Goal: Task Accomplishment & Management: Manage account settings

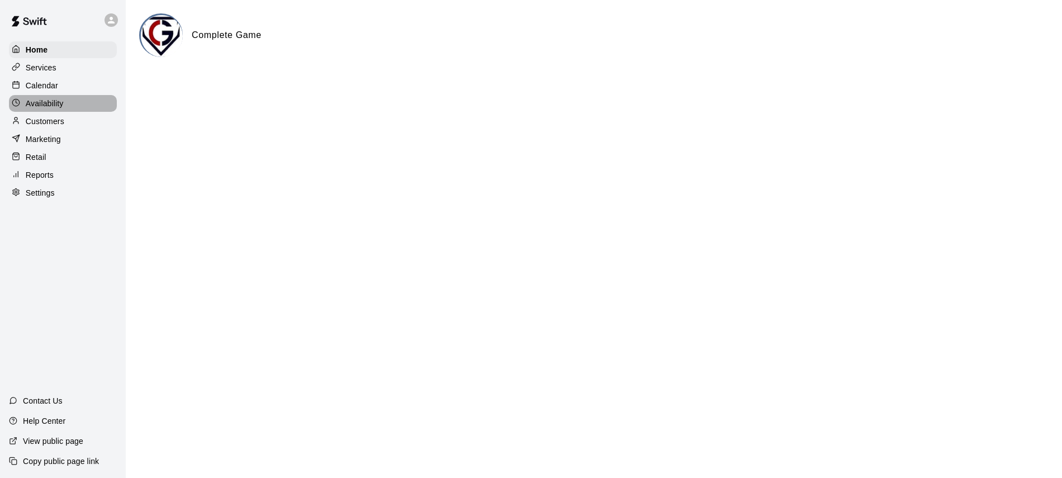
click at [50, 95] on div "Availability" at bounding box center [63, 103] width 108 height 17
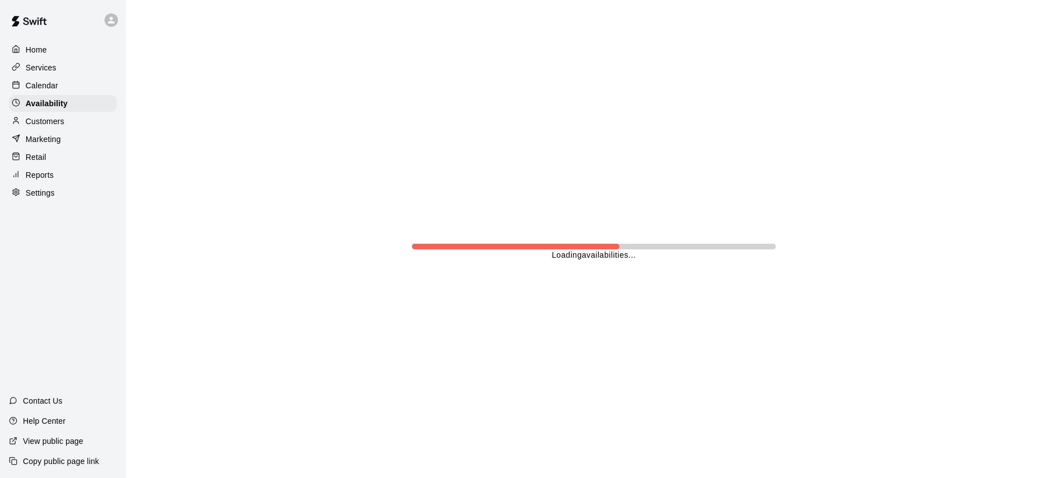
click at [56, 83] on p "Calendar" at bounding box center [42, 85] width 32 height 11
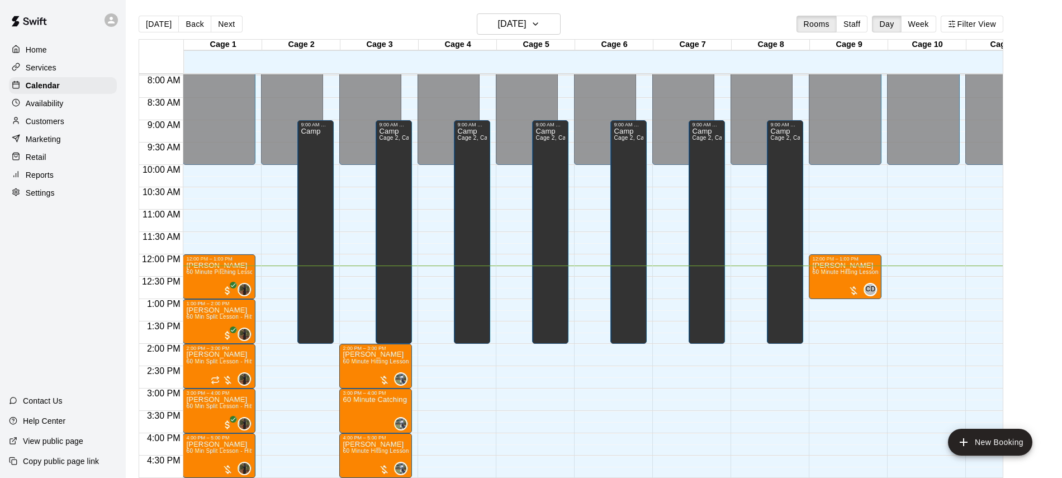
scroll to position [355, 0]
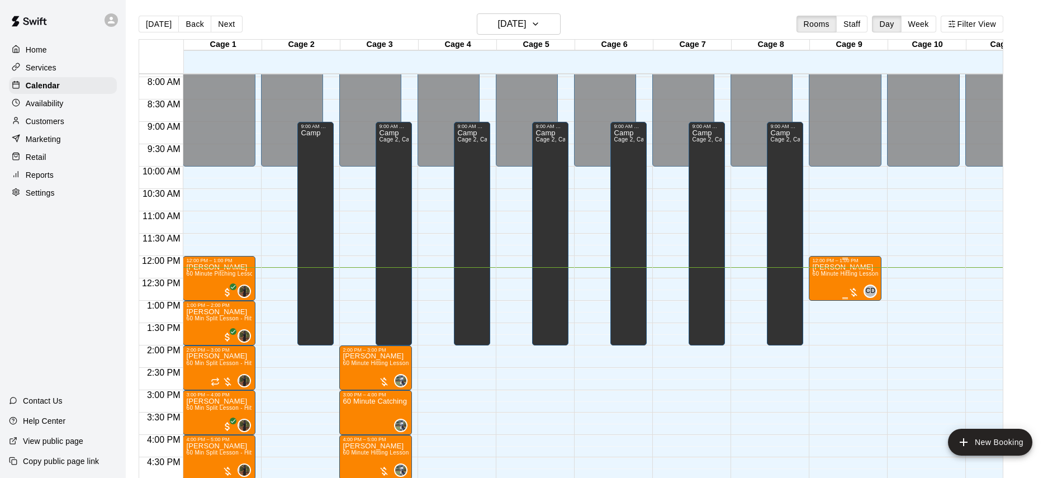
click at [853, 291] on div at bounding box center [853, 292] width 11 height 11
click at [861, 326] on img "edit" at bounding box center [859, 324] width 13 height 13
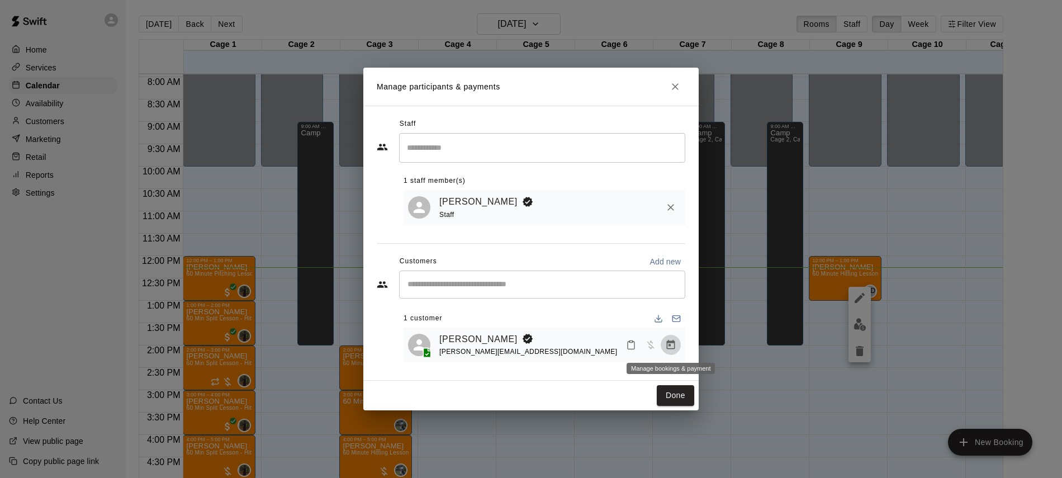
click at [677, 345] on button "Manage bookings & payment" at bounding box center [671, 345] width 20 height 20
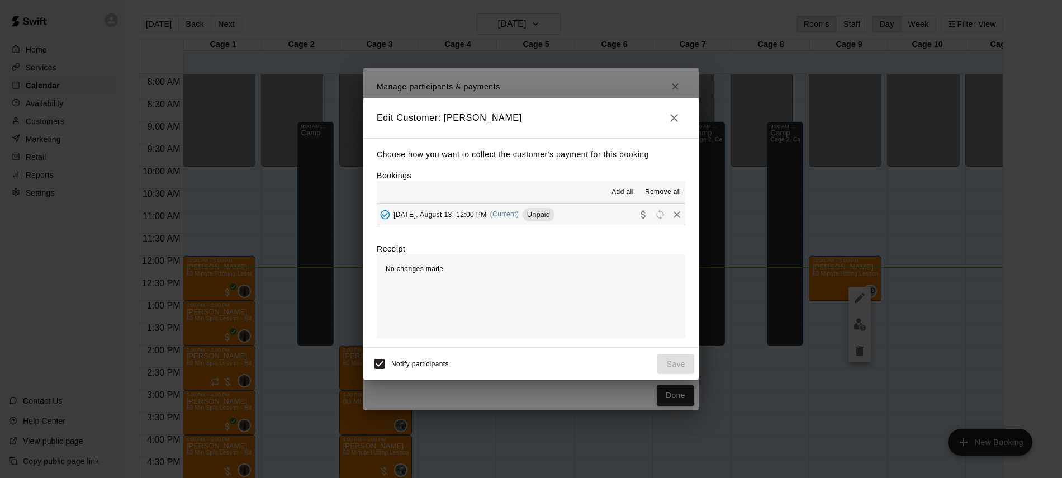
click at [514, 213] on span "(Current)" at bounding box center [504, 214] width 29 height 8
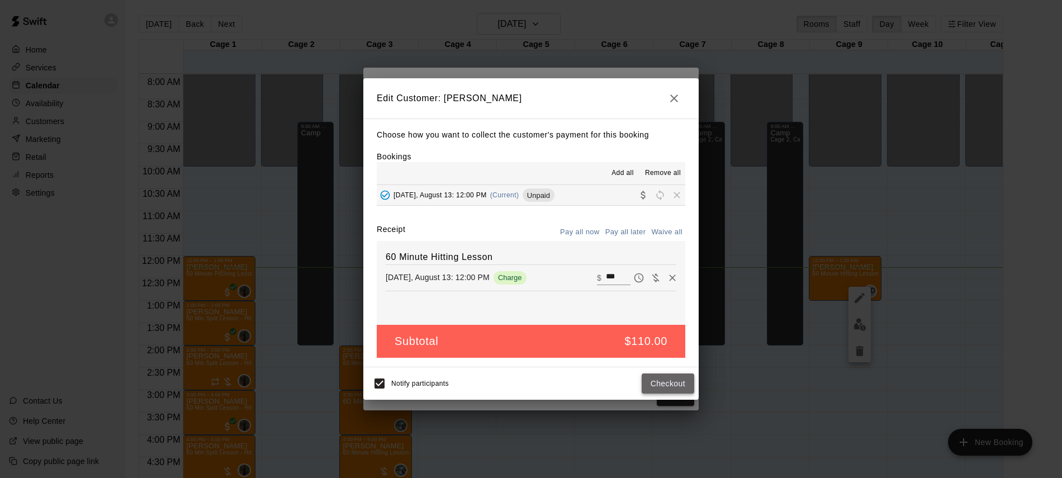
click at [668, 381] on button "Checkout" at bounding box center [668, 383] width 53 height 21
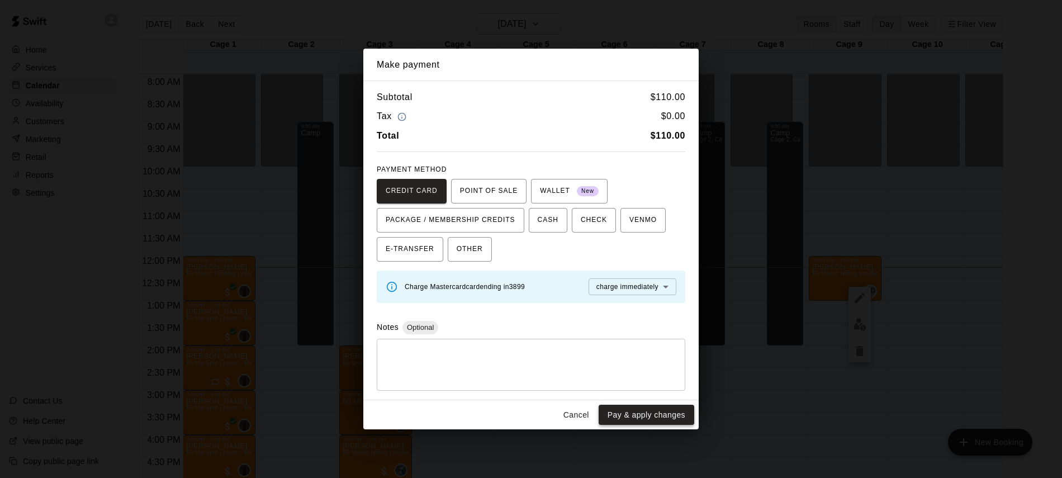
click at [644, 417] on button "Pay & apply changes" at bounding box center [647, 415] width 96 height 21
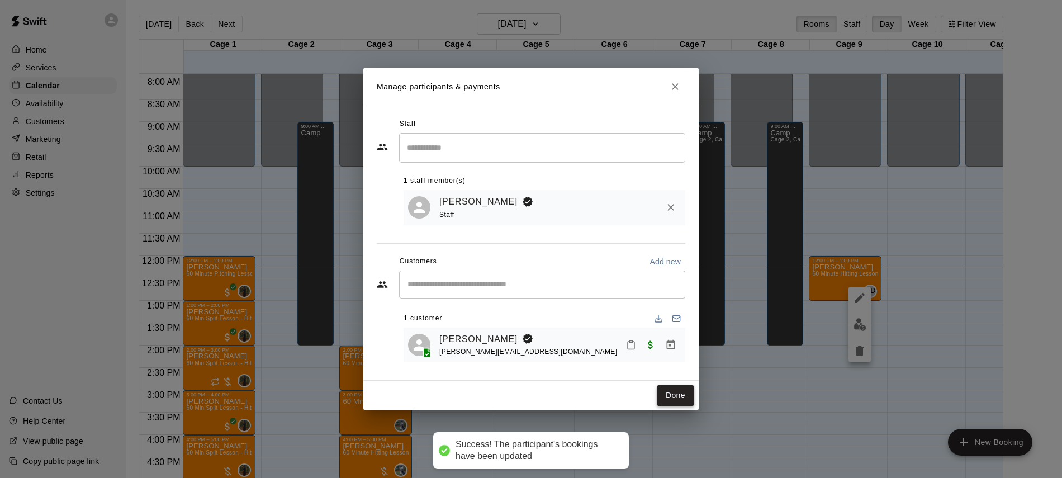
click at [675, 396] on button "Done" at bounding box center [675, 395] width 37 height 21
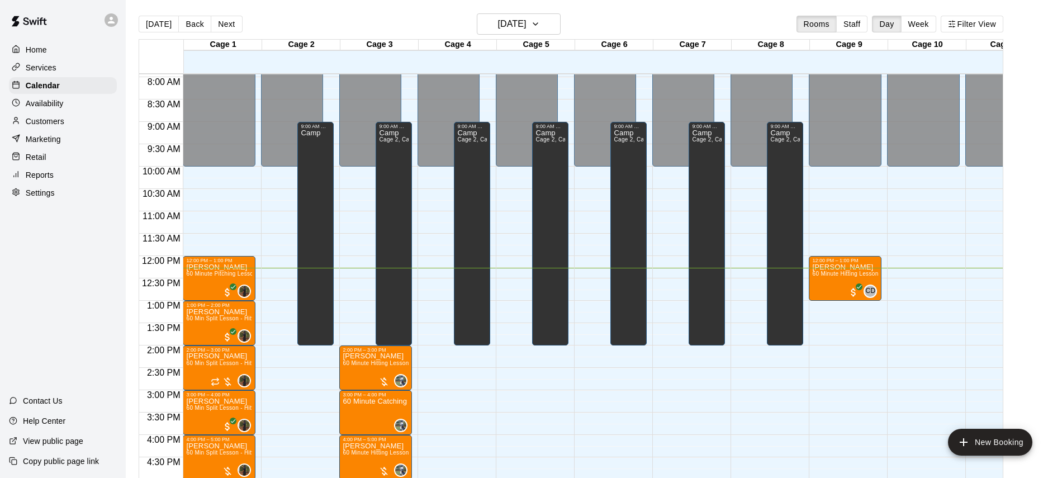
scroll to position [0, 1]
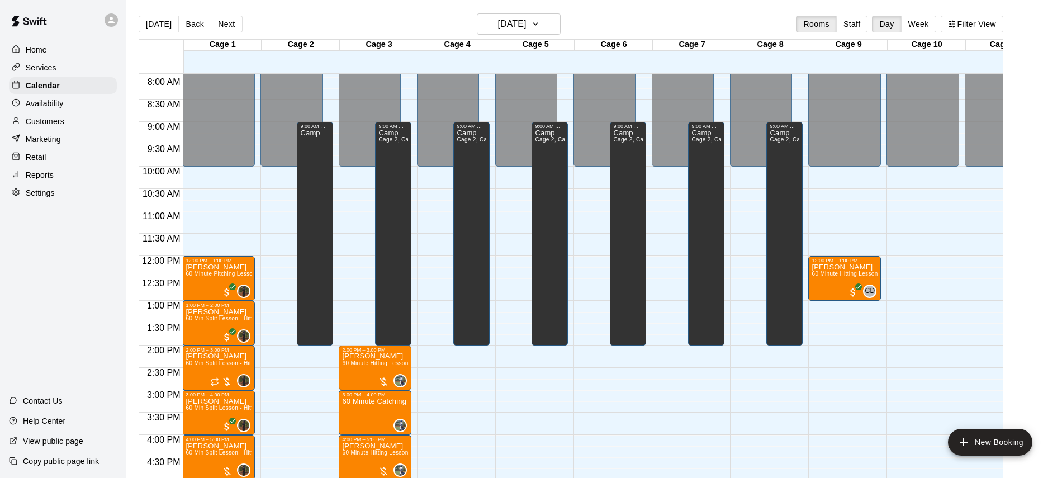
click at [51, 105] on p "Availability" at bounding box center [45, 103] width 38 height 11
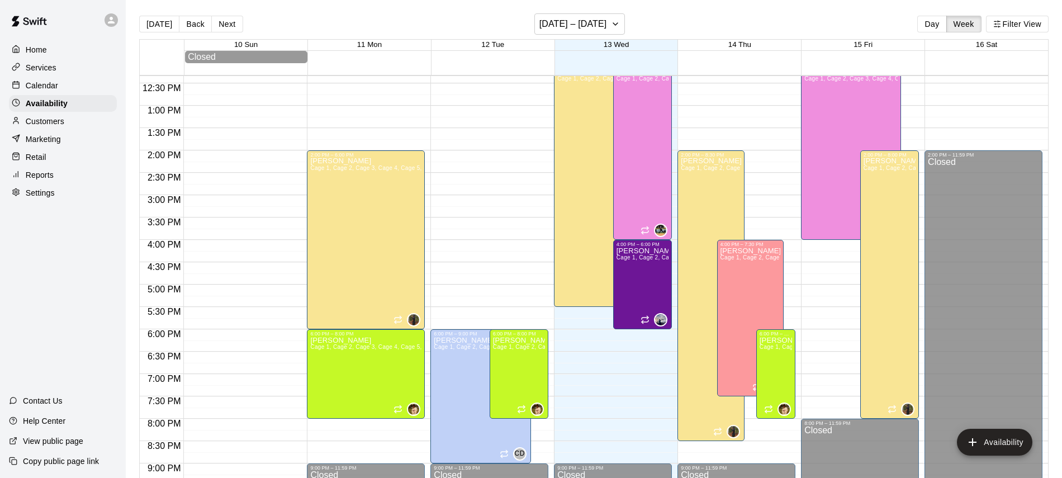
scroll to position [555, 0]
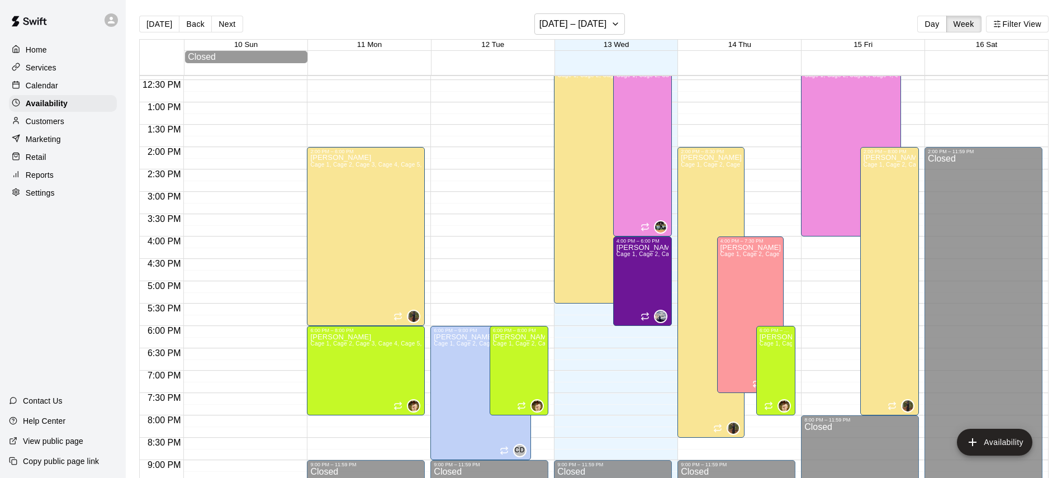
click at [54, 85] on p "Calendar" at bounding box center [42, 85] width 32 height 11
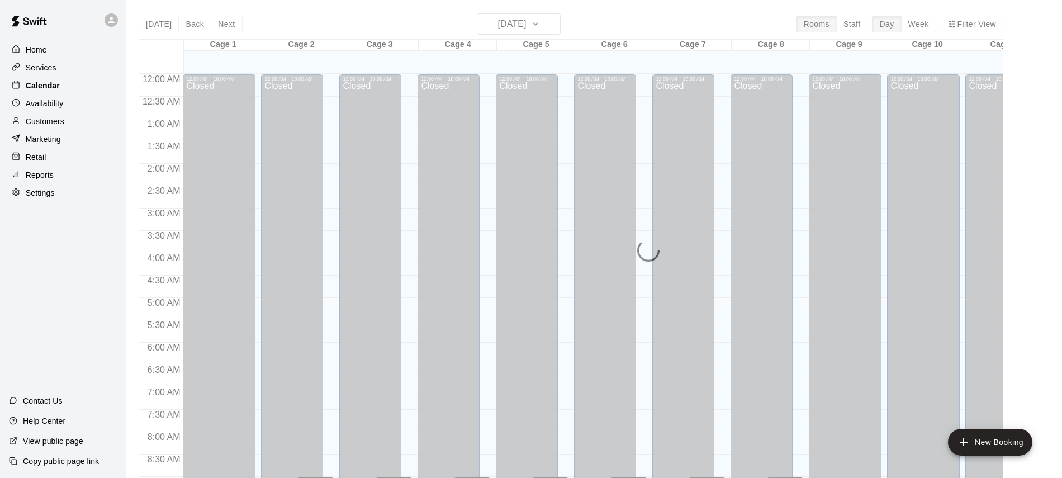
scroll to position [549, 0]
